Goal: Task Accomplishment & Management: Manage account settings

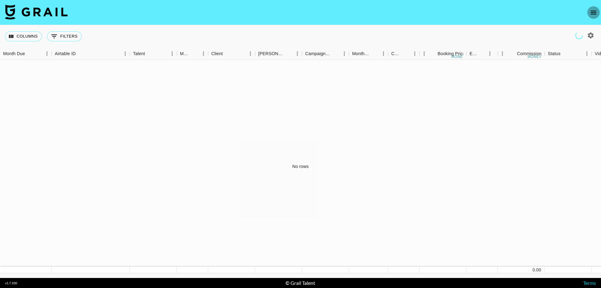
click at [587, 11] on button "open drawer" at bounding box center [593, 12] width 13 height 13
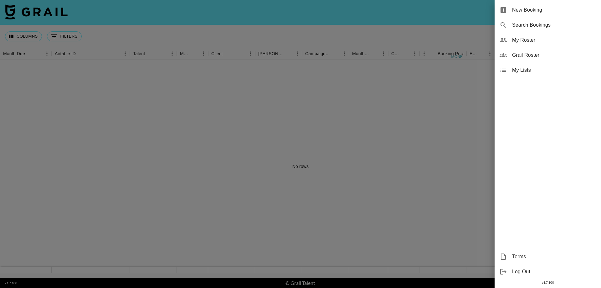
click at [528, 41] on span "My Roster" at bounding box center [554, 40] width 84 height 8
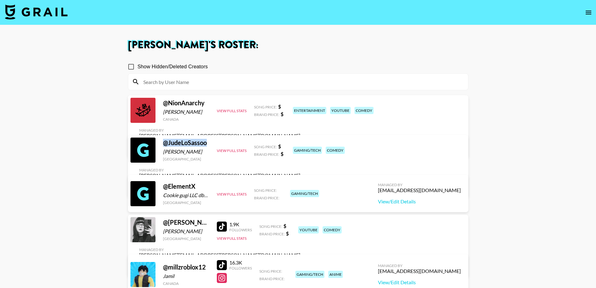
drag, startPoint x: 209, startPoint y: 146, endPoint x: 161, endPoint y: 147, distance: 48.5
click at [161, 147] on div "@ JudeLoSassoo [PERSON_NAME] [GEOGRAPHIC_DATA] View Full Stats Song Price: $ Br…" at bounding box center [298, 166] width 341 height 62
copy div "@ JudeLoSassoo"
drag, startPoint x: 202, startPoint y: 186, endPoint x: 160, endPoint y: 189, distance: 42.0
click at [160, 189] on div "@ ElementX Cookie gugi LLC dba Element X [GEOGRAPHIC_DATA] View Full Stats Song…" at bounding box center [298, 193] width 341 height 37
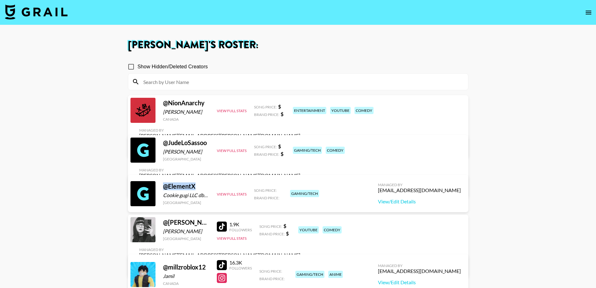
copy div "@ ElementX"
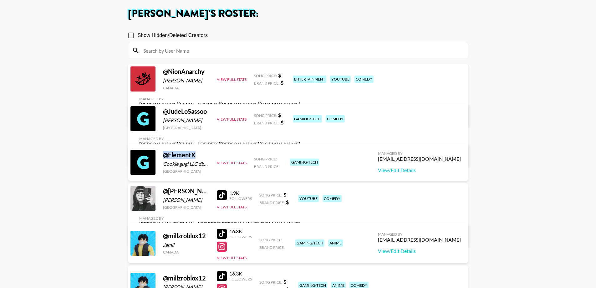
click at [300, 232] on link "View/Edit Details" at bounding box center [219, 235] width 161 height 6
click at [103, 153] on main "[PERSON_NAME] 's Roster: Show Hidden/Deleted Creators @ NionAnarchy [PERSON_NAM…" at bounding box center [298, 220] width 596 height 453
drag, startPoint x: 170, startPoint y: 194, endPoint x: 203, endPoint y: 196, distance: 32.6
click at [203, 195] on div "@ michelle_mana" at bounding box center [186, 191] width 46 height 8
copy div "[PERSON_NAME]"
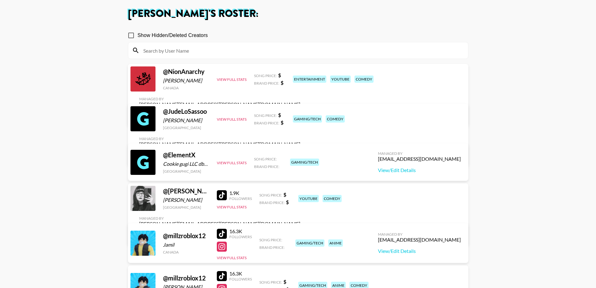
click at [38, 210] on main "[PERSON_NAME] 's Roster: Show Hidden/Deleted Creators @ NionAnarchy [PERSON_NAM…" at bounding box center [298, 220] width 596 height 453
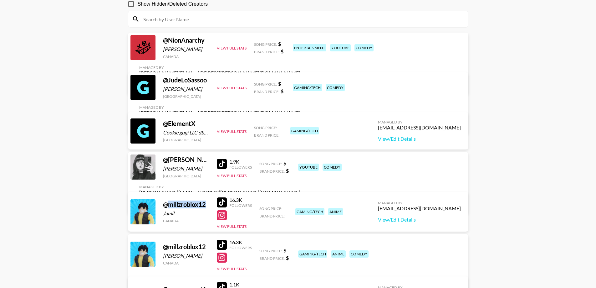
drag, startPoint x: 168, startPoint y: 203, endPoint x: 206, endPoint y: 206, distance: 38.3
click at [206, 206] on div "@ millzroblox12" at bounding box center [186, 204] width 46 height 8
copy div "millzroblox12"
click at [58, 188] on main "[PERSON_NAME] 's Roster: Show Hidden/Deleted Creators @ NionAnarchy [PERSON_NAM…" at bounding box center [298, 188] width 596 height 453
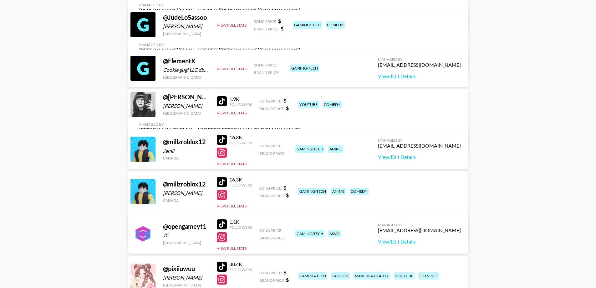
scroll to position [188, 0]
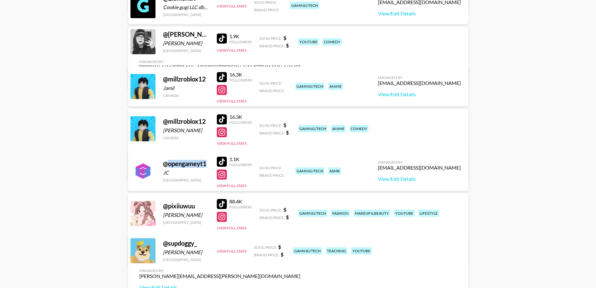
drag, startPoint x: 168, startPoint y: 167, endPoint x: 206, endPoint y: 163, distance: 38.0
click at [206, 163] on div "@ opengameyt1" at bounding box center [186, 164] width 46 height 8
copy div "opengameyt1"
drag, startPoint x: 168, startPoint y: 249, endPoint x: 198, endPoint y: 250, distance: 30.1
click at [198, 247] on div "@ supdoggy_" at bounding box center [186, 243] width 46 height 8
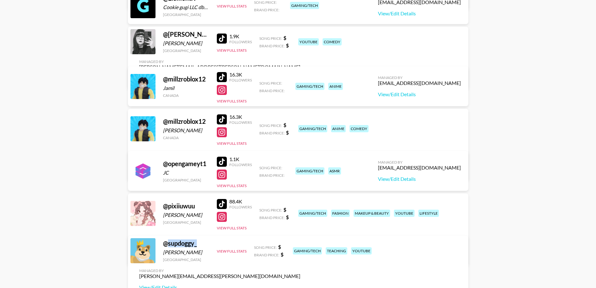
copy div "supdoggy_"
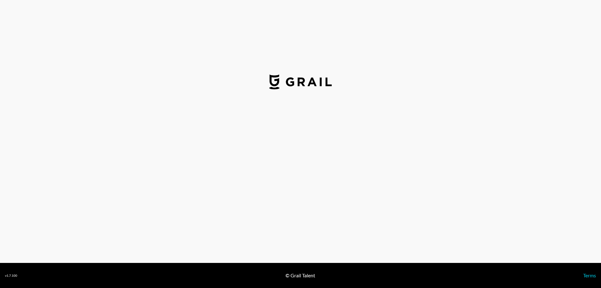
select select "USD"
